Goal: Find specific page/section: Find specific page/section

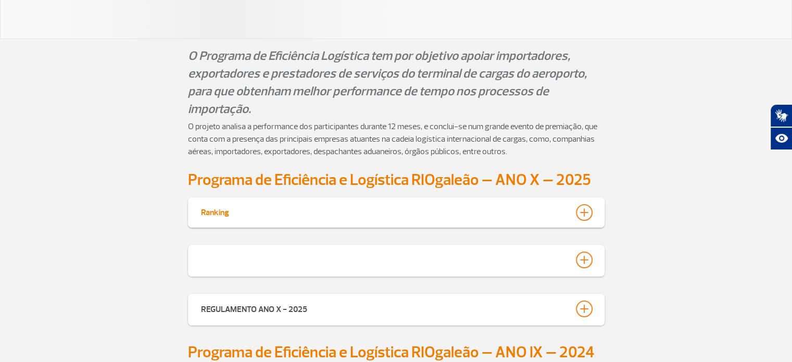
scroll to position [156, 0]
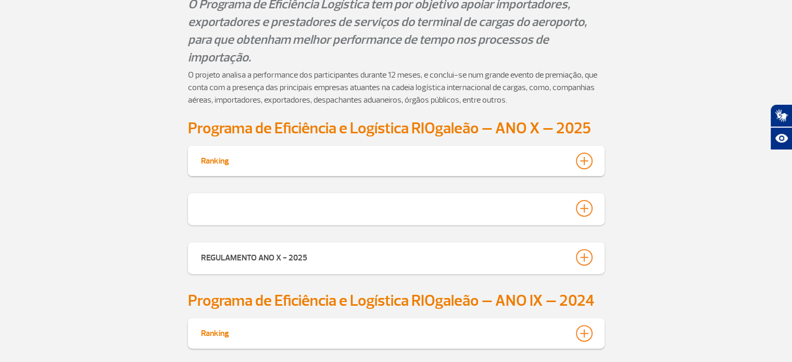
click at [589, 158] on div at bounding box center [584, 161] width 17 height 17
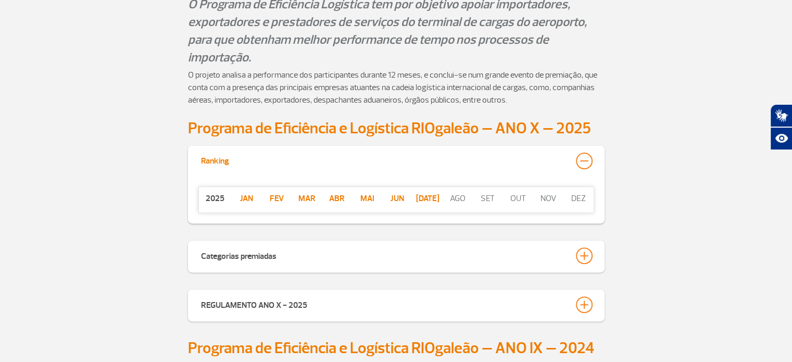
scroll to position [288, 0]
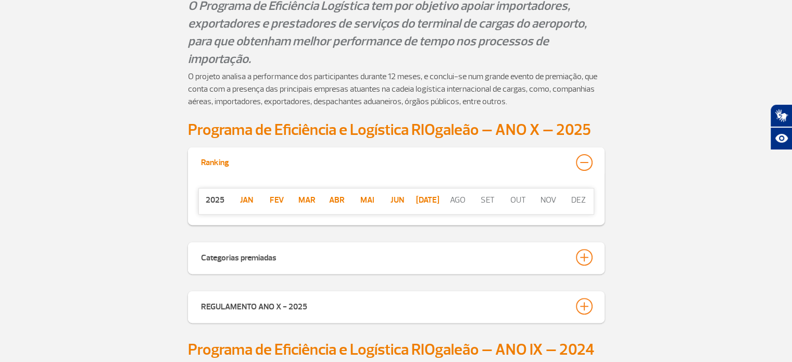
click at [245, 197] on p "jan" at bounding box center [247, 200] width 30 height 12
click at [272, 198] on p "Fev" at bounding box center [277, 200] width 30 height 12
click at [273, 196] on p "Fev" at bounding box center [277, 200] width 30 height 12
click at [300, 200] on p "Mar" at bounding box center [307, 200] width 30 height 12
click at [273, 198] on p "Fev" at bounding box center [277, 200] width 30 height 12
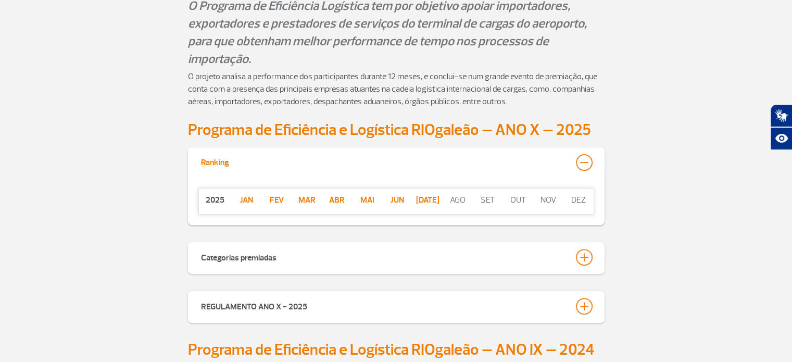
click at [341, 195] on p "Abr" at bounding box center [337, 200] width 30 height 12
click at [367, 198] on p "Mai" at bounding box center [367, 200] width 30 height 12
click at [394, 198] on p "Jun" at bounding box center [397, 200] width 30 height 12
click at [279, 198] on p "Fev" at bounding box center [277, 200] width 30 height 12
click at [277, 200] on p "Fev" at bounding box center [277, 200] width 30 height 12
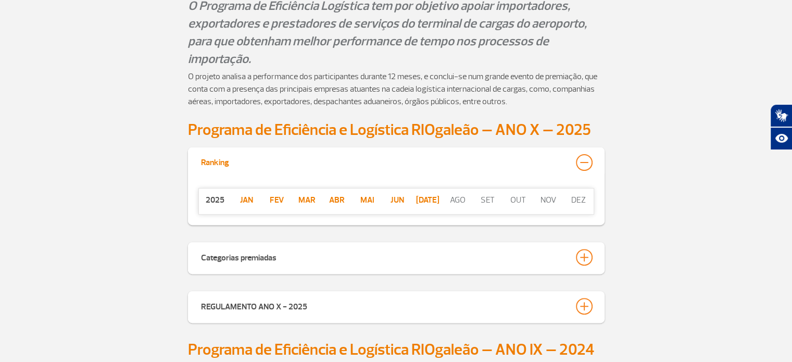
click at [241, 200] on p "jan" at bounding box center [247, 200] width 30 height 12
click at [279, 200] on p "Fev" at bounding box center [277, 200] width 30 height 12
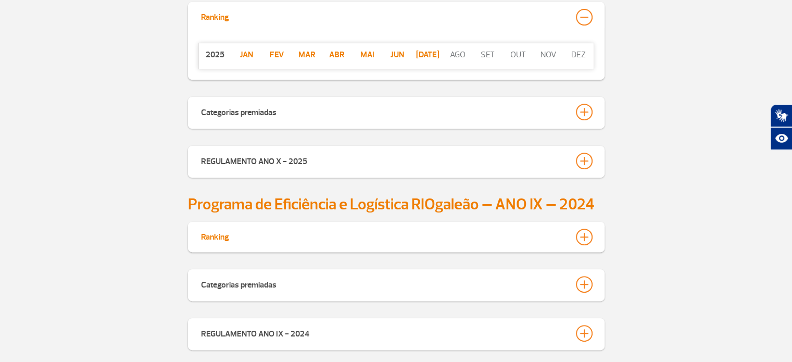
scroll to position [444, 0]
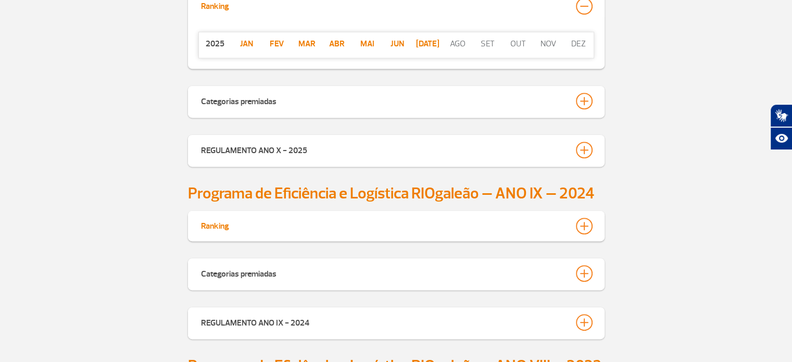
click at [585, 225] on div at bounding box center [584, 226] width 17 height 17
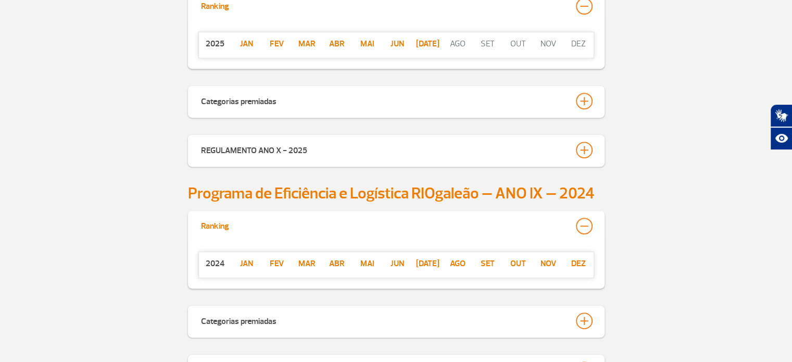
click at [273, 260] on p "Fev" at bounding box center [277, 263] width 30 height 12
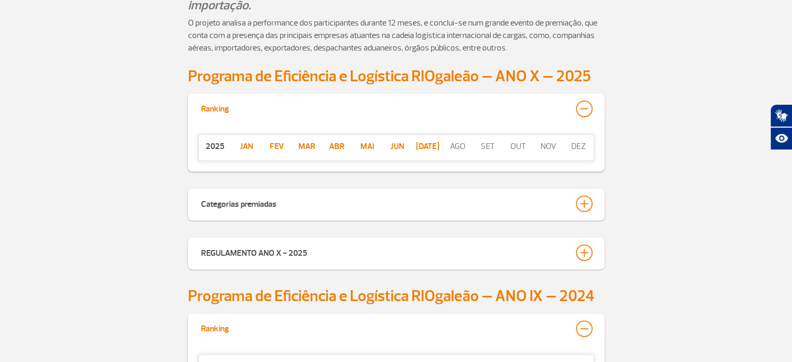
scroll to position [340, 0]
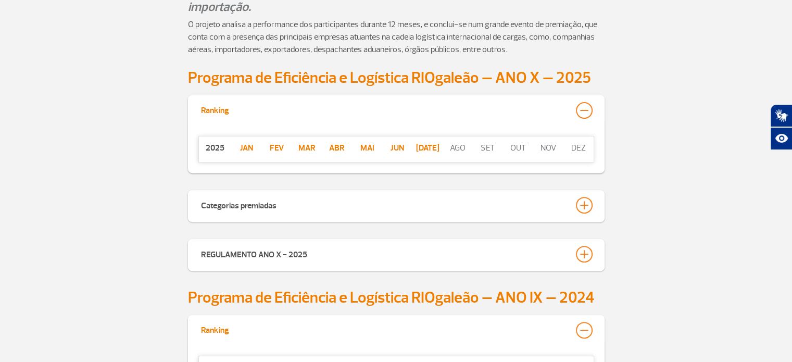
click at [275, 146] on p "Fev" at bounding box center [277, 148] width 30 height 12
click at [279, 204] on button "Categorias premiadas" at bounding box center [396, 205] width 392 height 18
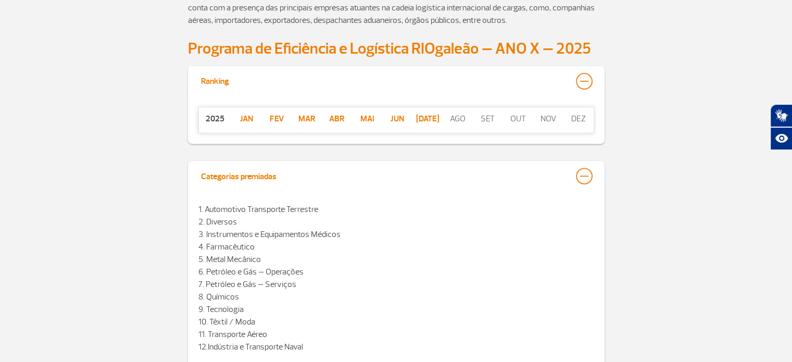
scroll to position [392, 0]
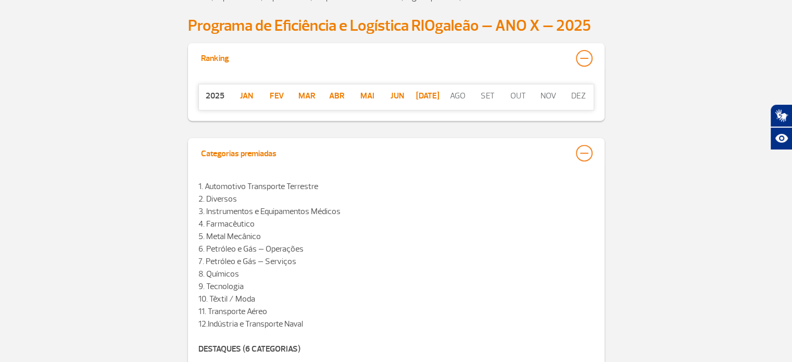
click at [264, 153] on div "Categorias premiadas" at bounding box center [238, 152] width 75 height 15
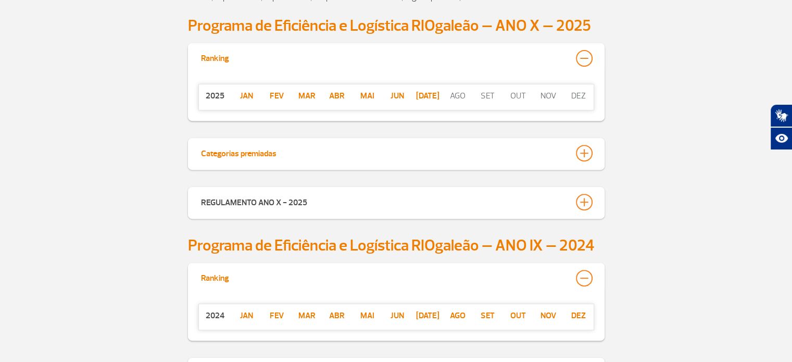
click at [283, 153] on button "Categorias premiadas" at bounding box center [396, 153] width 392 height 18
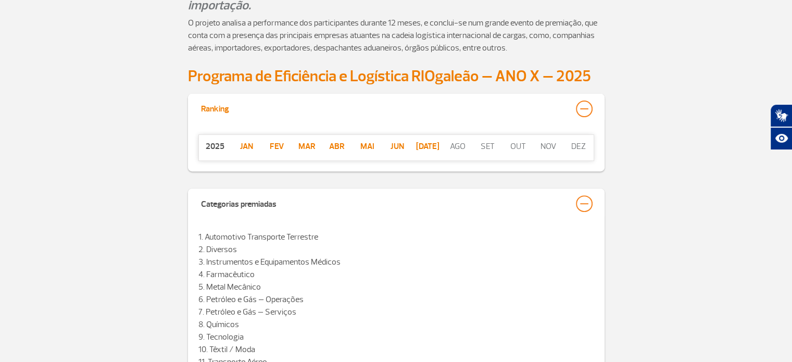
scroll to position [340, 0]
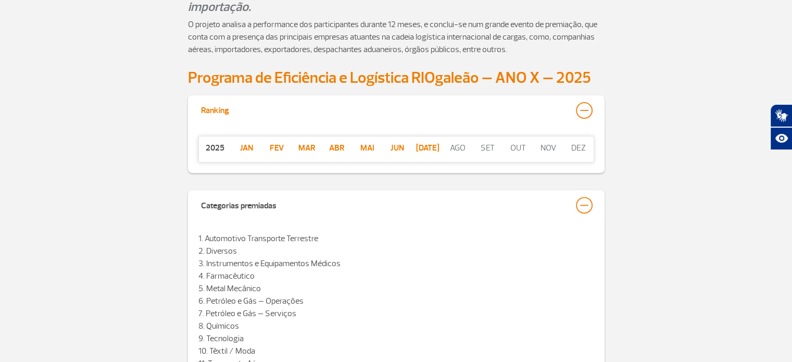
click at [278, 142] on p "Fev" at bounding box center [277, 148] width 30 height 12
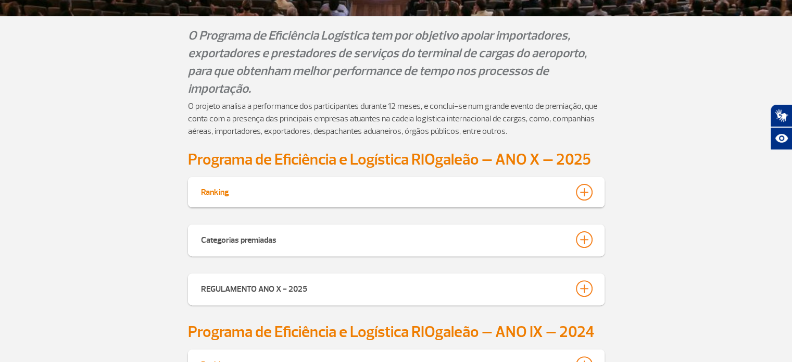
scroll to position [260, 0]
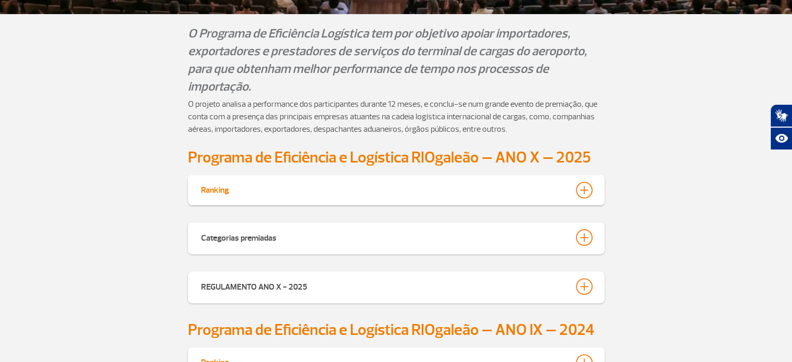
click at [582, 190] on div at bounding box center [584, 190] width 17 height 17
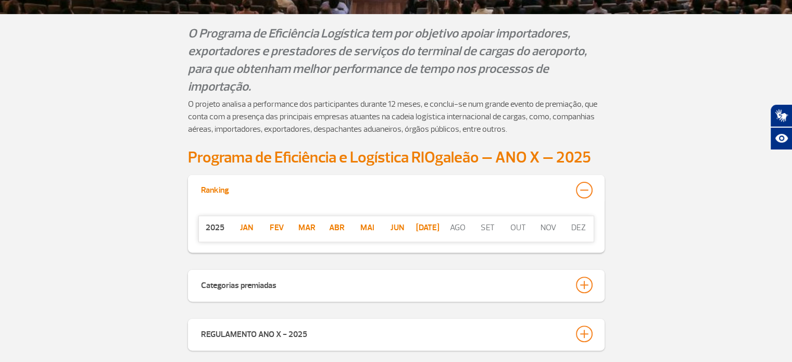
click at [274, 223] on p "Fev" at bounding box center [277, 227] width 30 height 12
click at [277, 228] on p "Fev" at bounding box center [277, 227] width 30 height 12
